Goal: Find specific page/section: Find specific page/section

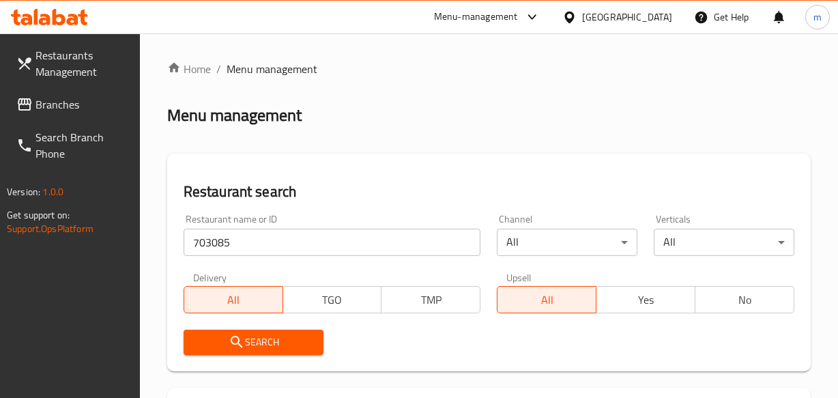
scroll to position [238, 0]
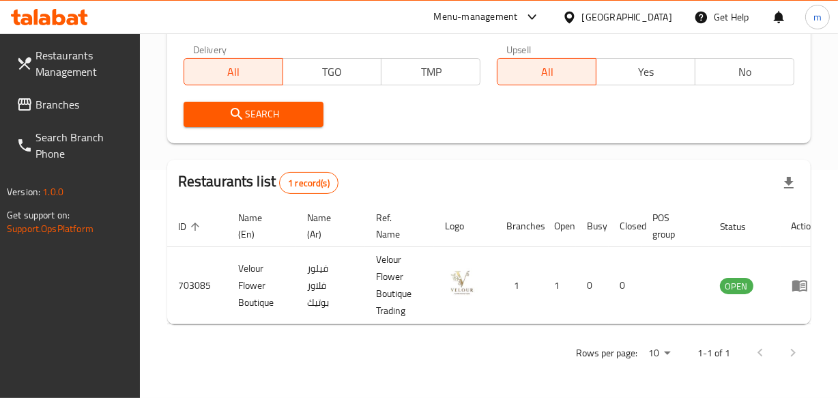
click at [662, 16] on div "[GEOGRAPHIC_DATA]" at bounding box center [627, 17] width 90 height 15
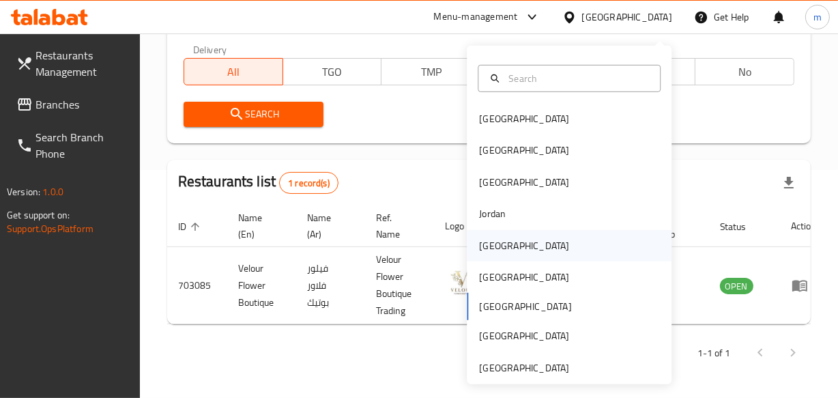
click at [523, 241] on div "[GEOGRAPHIC_DATA]" at bounding box center [569, 245] width 205 height 31
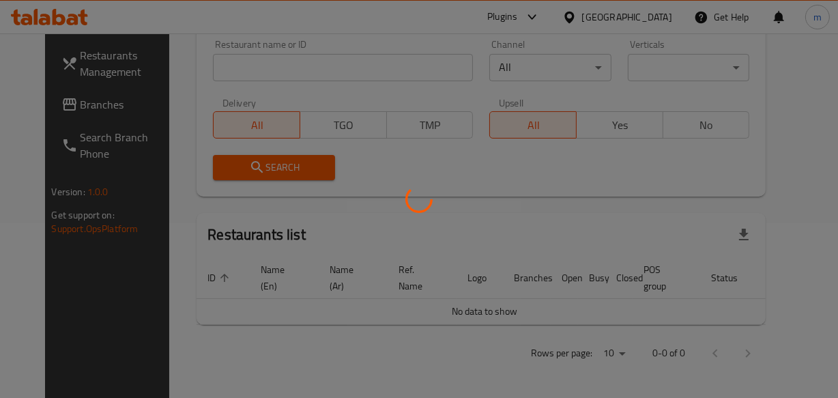
scroll to position [238, 0]
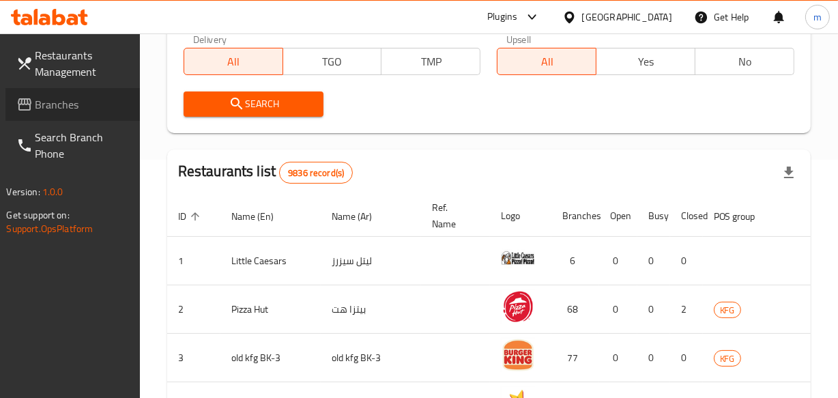
click at [84, 112] on span "Branches" at bounding box center [81, 104] width 93 height 16
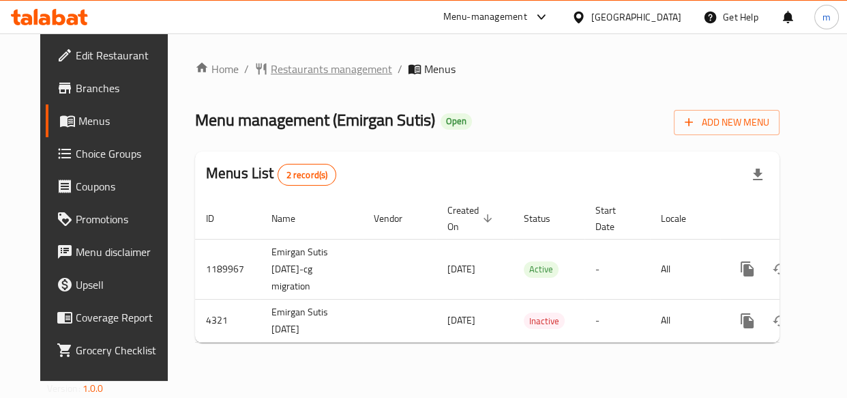
click at [298, 65] on span "Restaurants management" at bounding box center [331, 69] width 121 height 16
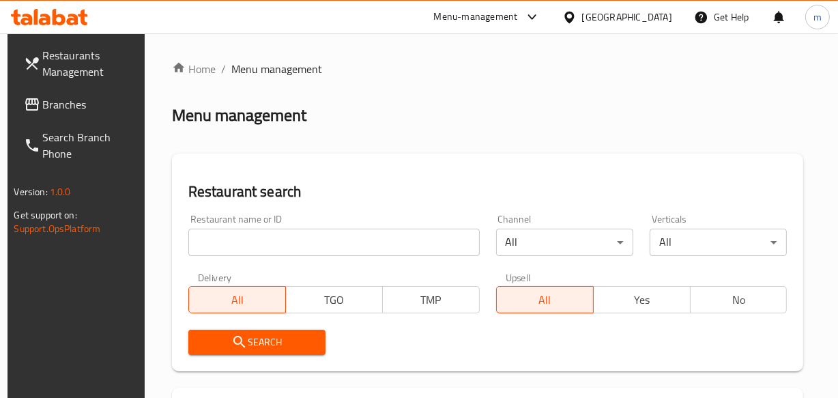
click at [212, 246] on input "search" at bounding box center [333, 242] width 291 height 27
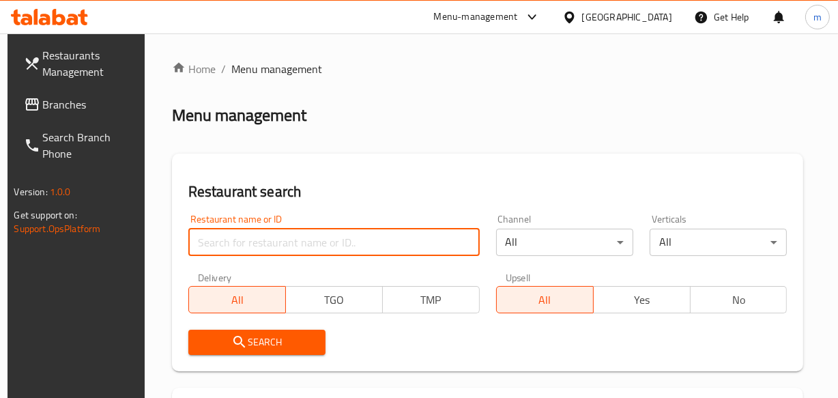
paste input "2744"
type input "2744"
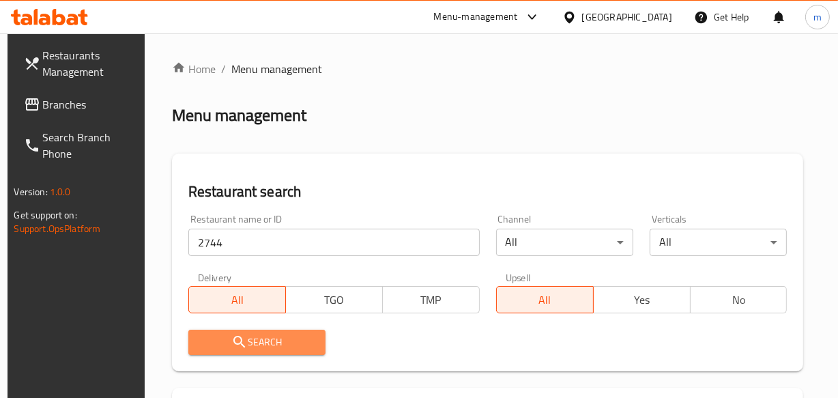
click at [206, 334] on span "Search" at bounding box center [256, 342] width 115 height 17
click at [206, 334] on div at bounding box center [419, 199] width 838 height 398
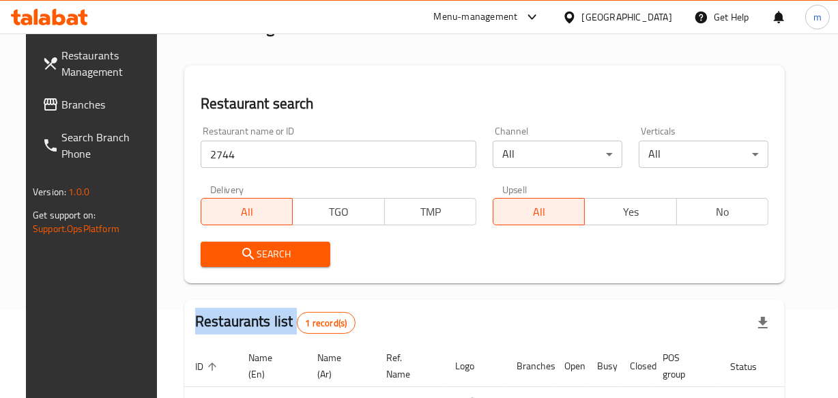
scroll to position [186, 0]
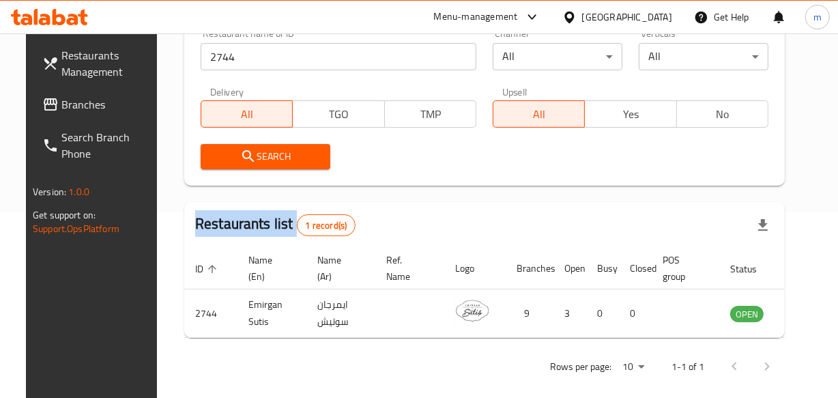
click at [111, 104] on span "Branches" at bounding box center [107, 104] width 93 height 16
click at [112, 104] on span "Branches" at bounding box center [107, 104] width 93 height 16
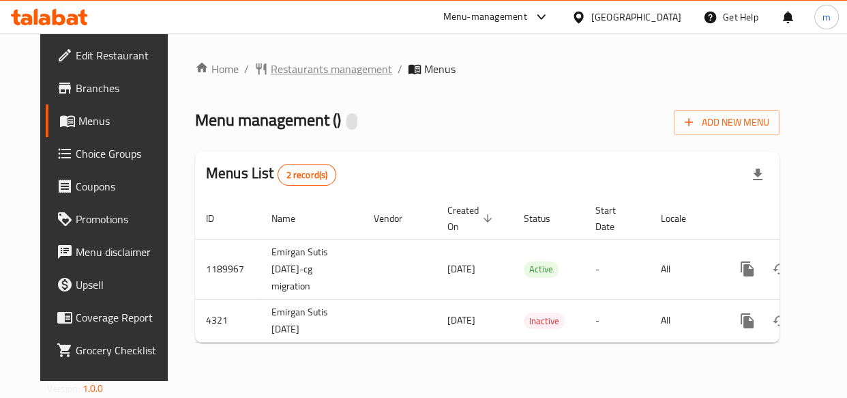
click at [319, 71] on span "Restaurants management" at bounding box center [331, 69] width 121 height 16
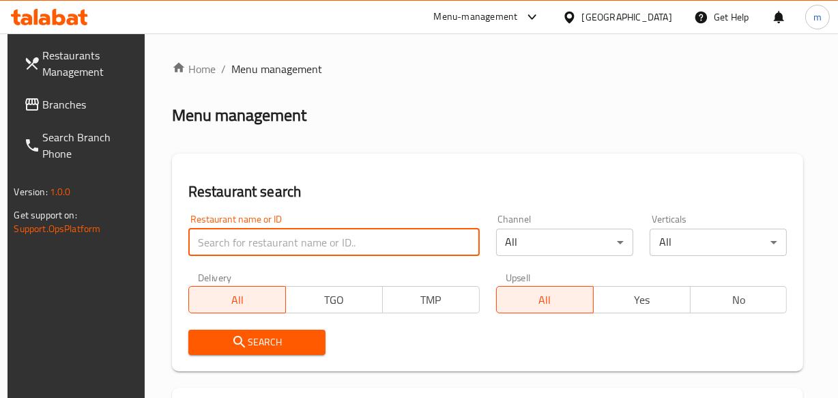
click at [259, 236] on input "search" at bounding box center [333, 242] width 291 height 27
paste input "2744"
type input "2744"
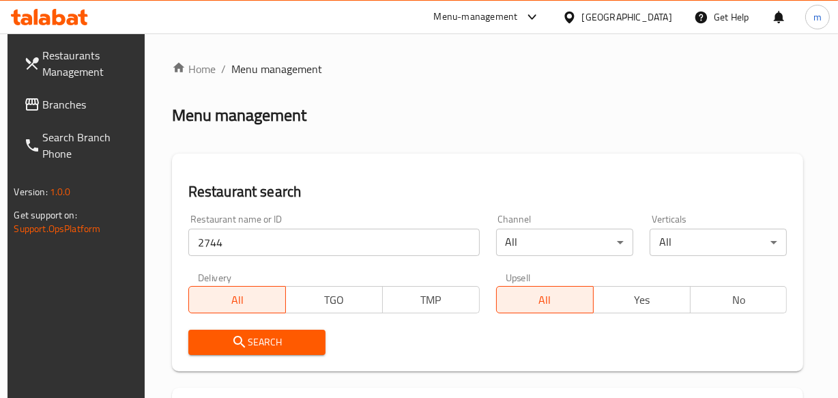
click at [246, 343] on span "Search" at bounding box center [256, 342] width 115 height 17
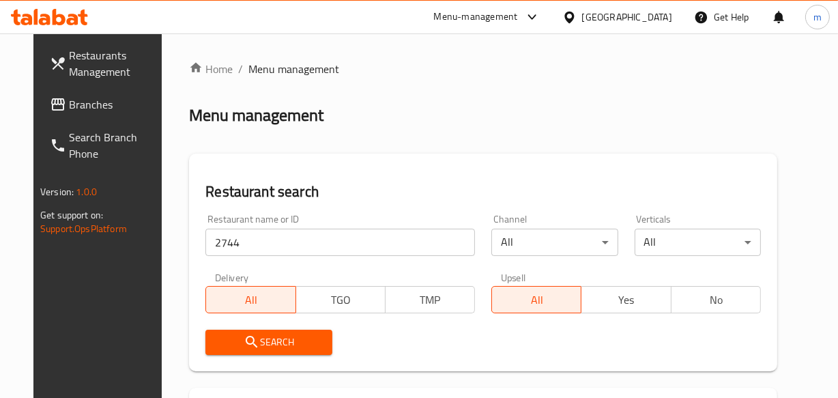
click at [246, 343] on span "Search" at bounding box center [268, 342] width 104 height 17
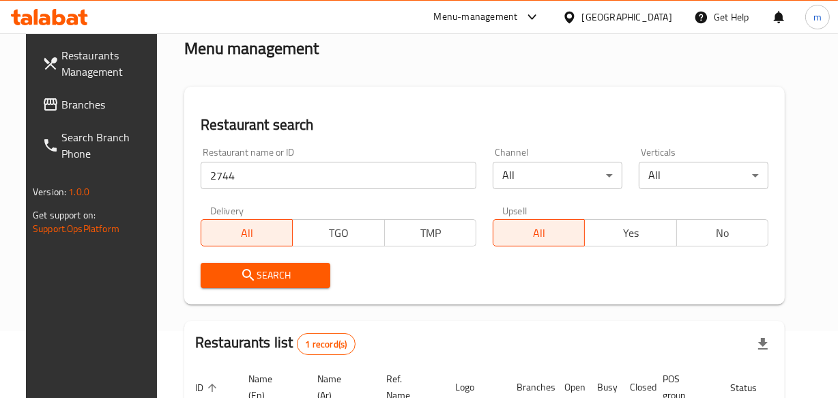
scroll to position [186, 0]
